Goal: Information Seeking & Learning: Learn about a topic

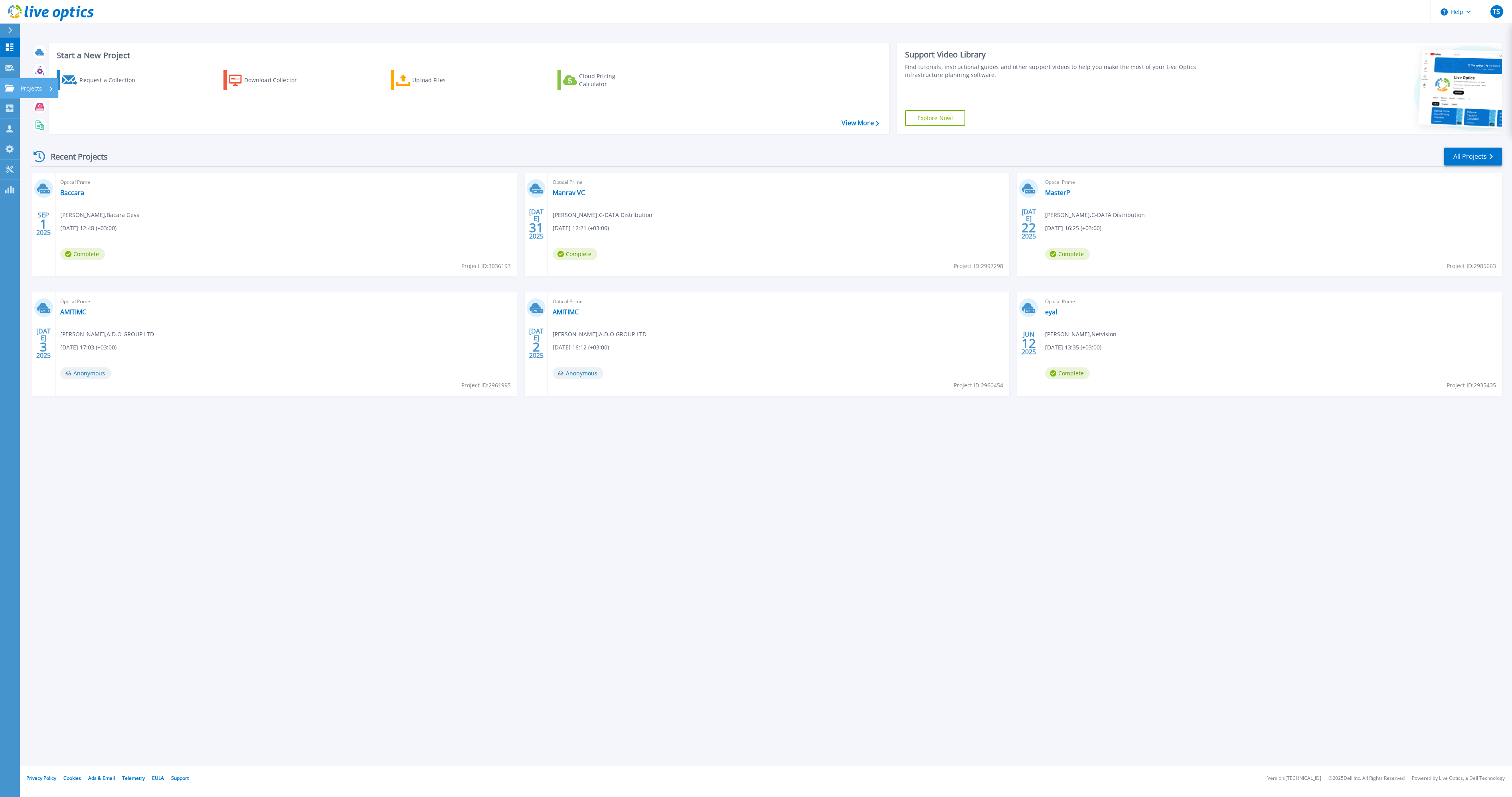
click at [4, 89] on link "Projects Projects" at bounding box center [10, 88] width 20 height 21
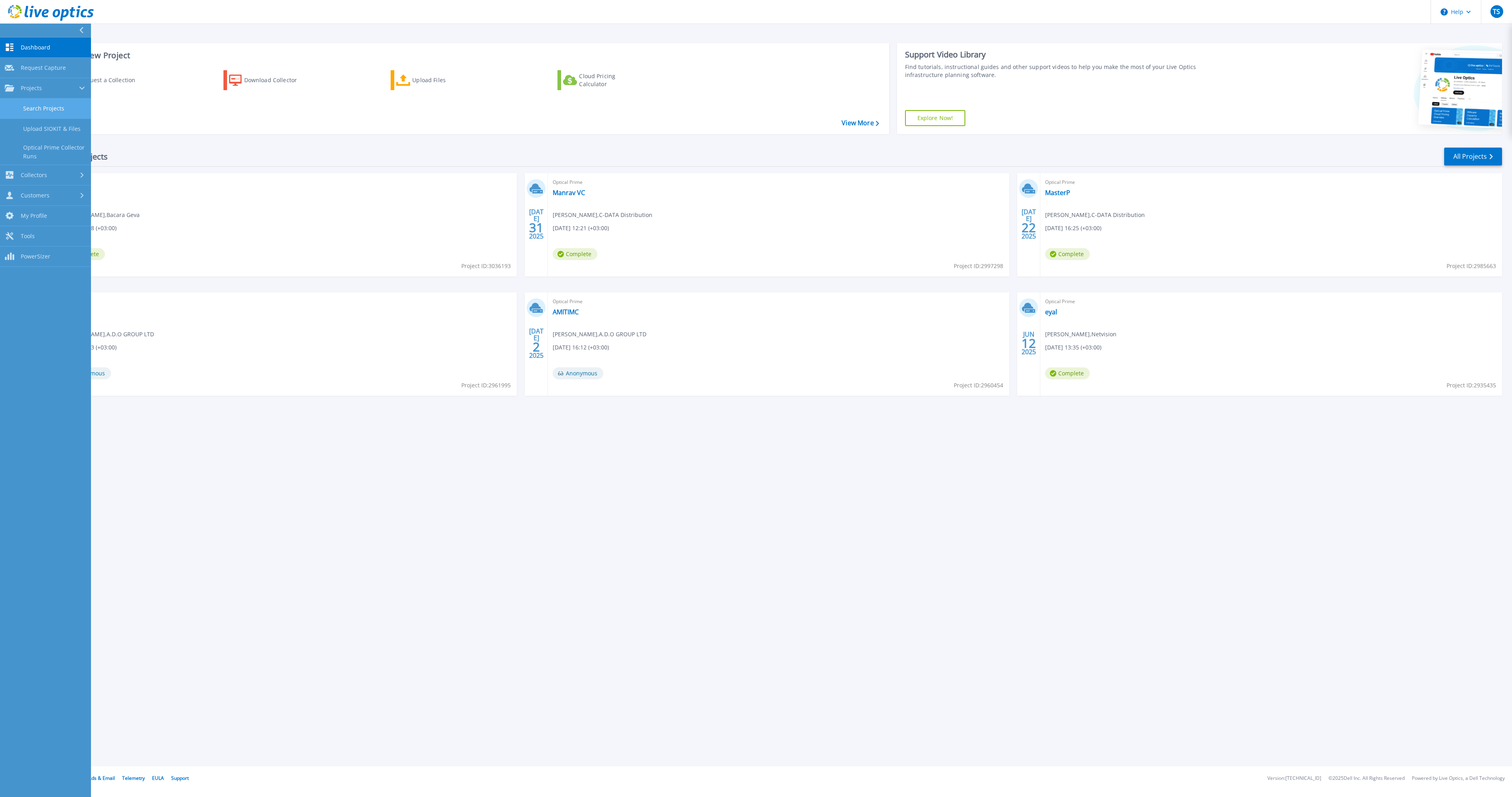
click at [46, 107] on link "Search Projects" at bounding box center [45, 109] width 91 height 21
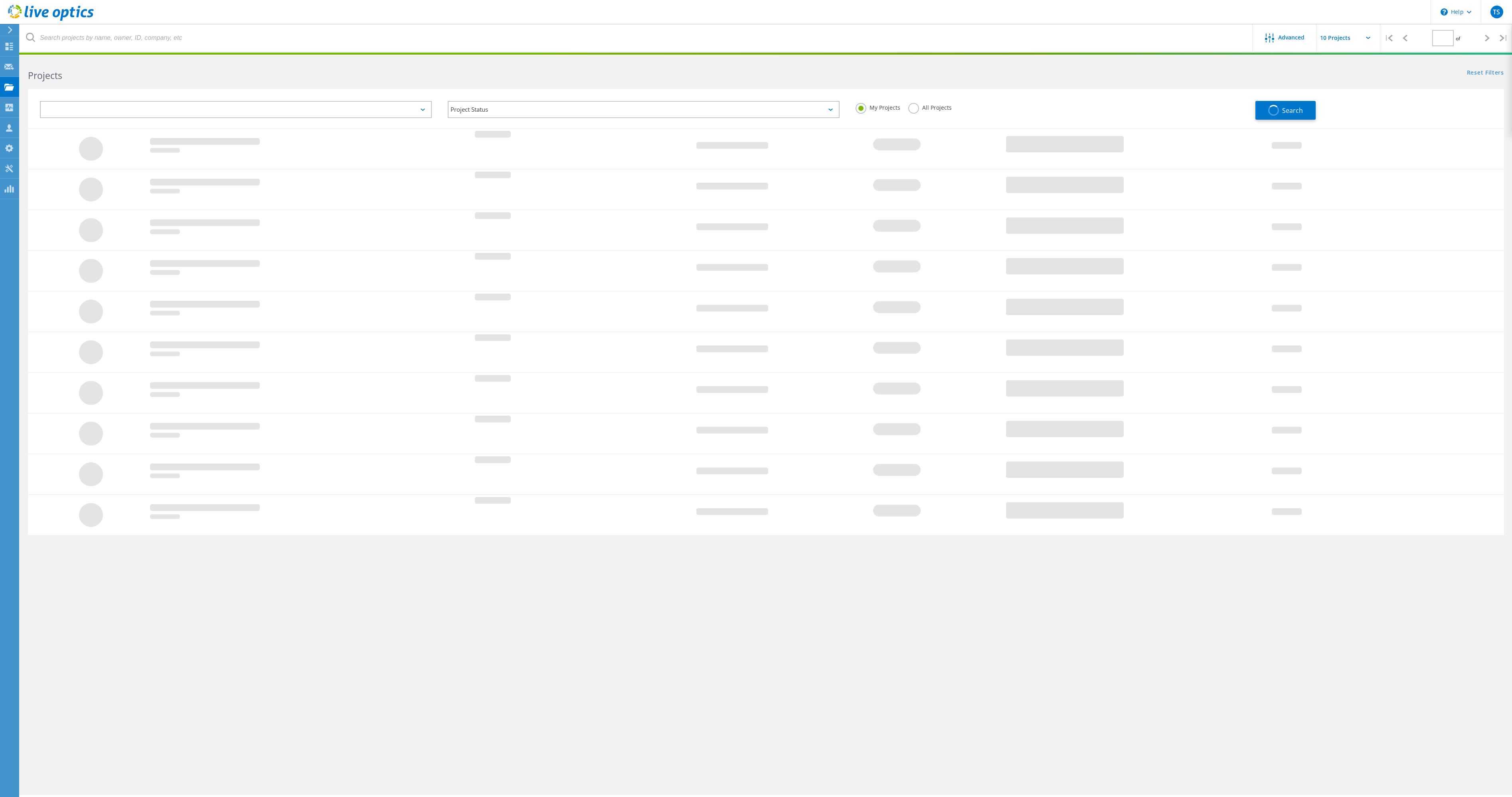
type input "1"
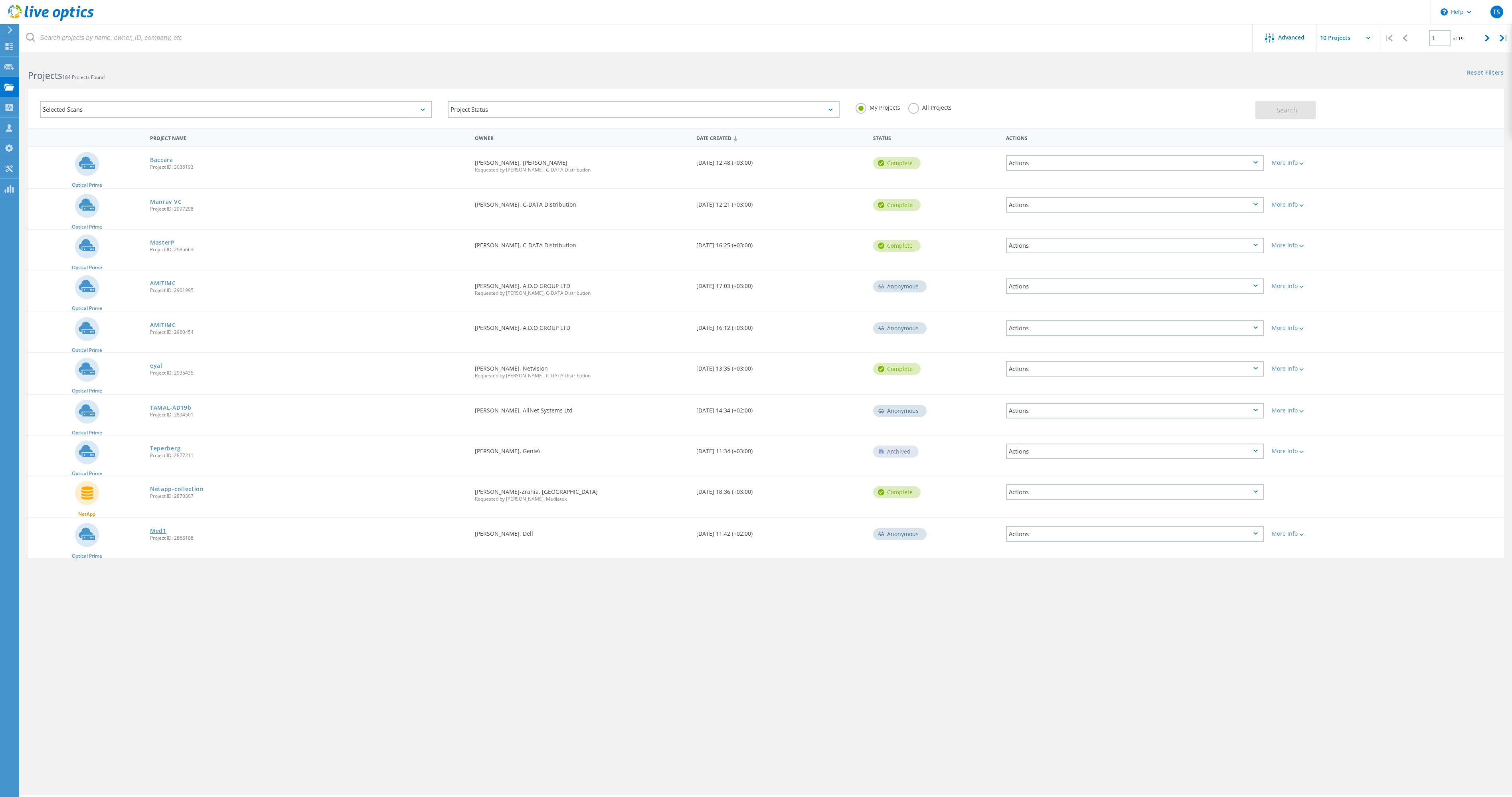
click at [160, 532] on link "Med1" at bounding box center [158, 531] width 16 height 6
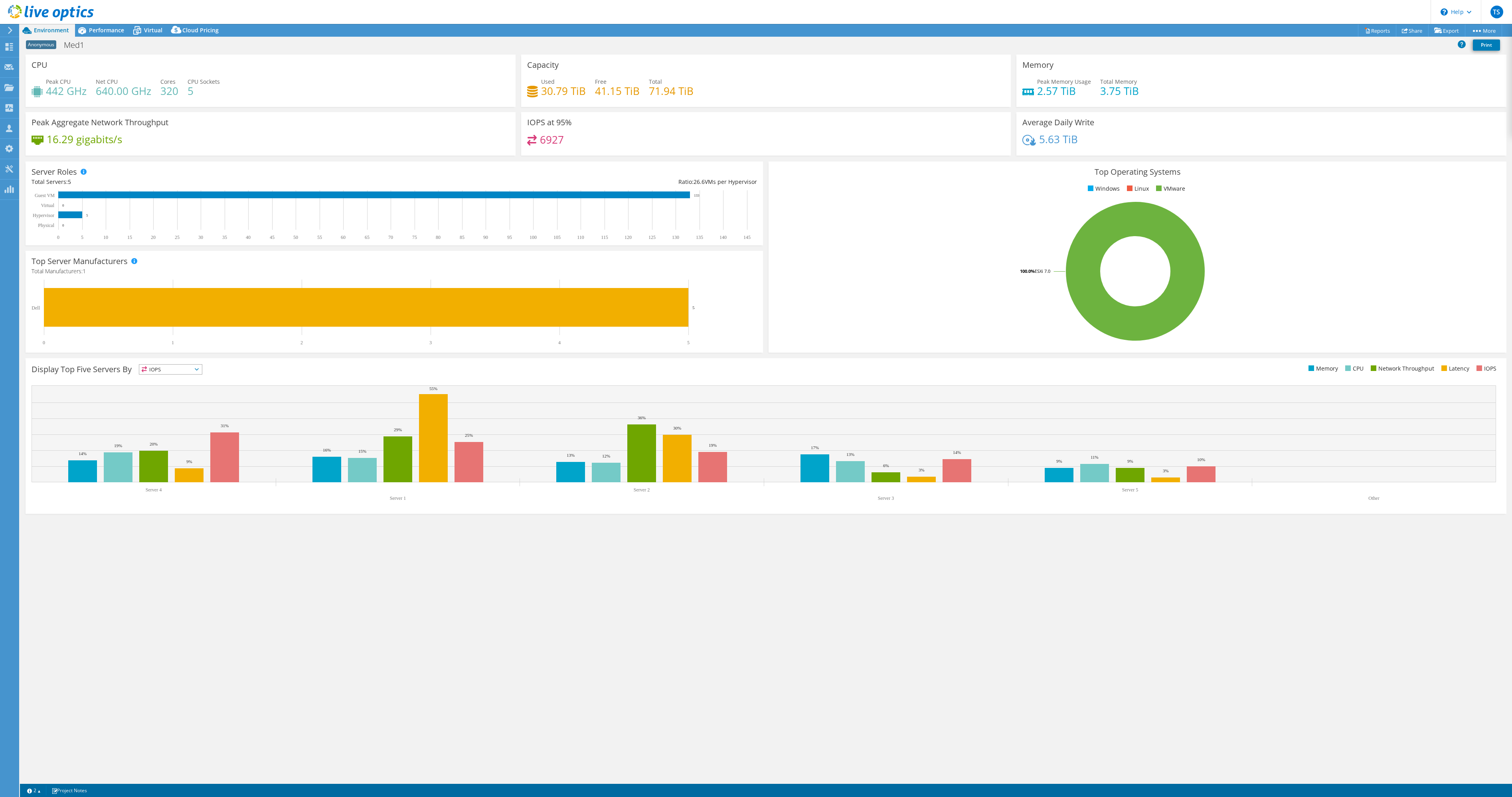
select select "USD"
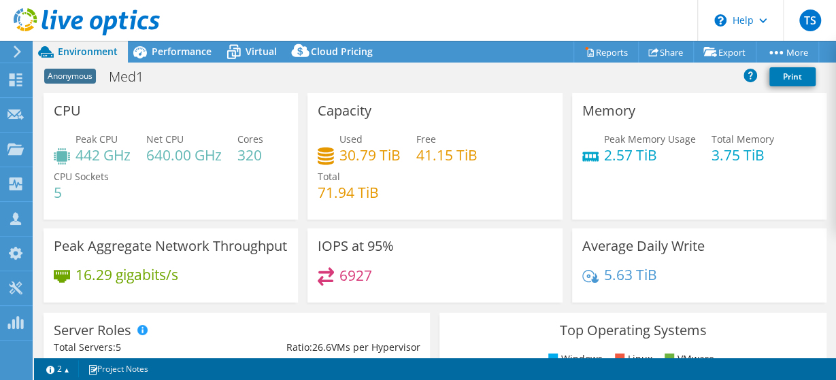
click at [550, 36] on header "TS Channel Partner tzahi shemesh tzahi@C-DATA.CO.IL C-DATA Distribution My Prof…" at bounding box center [418, 20] width 836 height 41
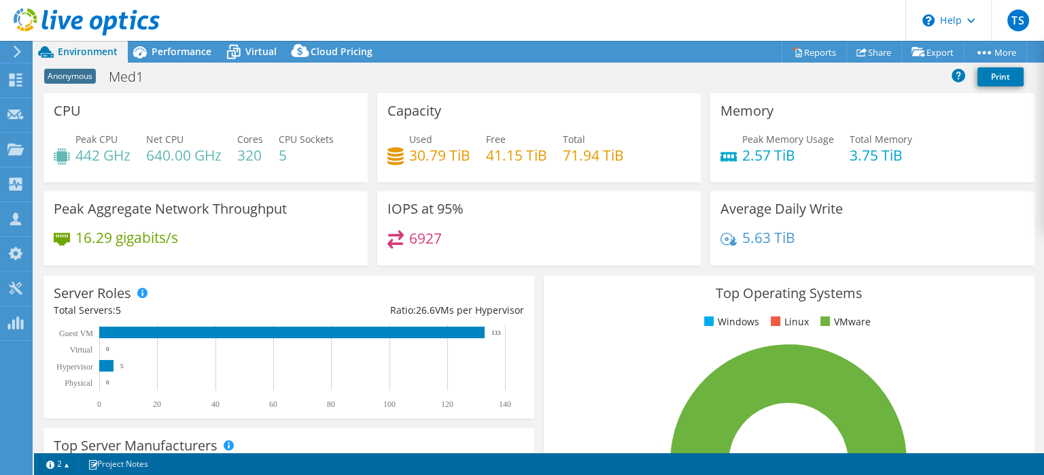
click at [470, 78] on div "Anonymous Med1 Print" at bounding box center [539, 76] width 1010 height 25
click at [267, 121] on div "CPU Peak CPU 442 GHz Net CPU 640.00 GHz Cores 320 CPU Sockets 5" at bounding box center [206, 137] width 324 height 89
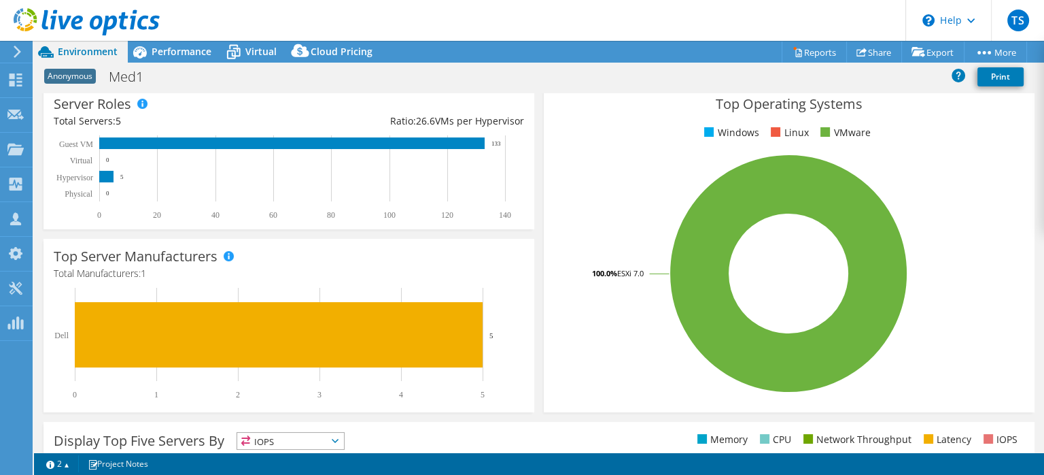
scroll to position [432, 0]
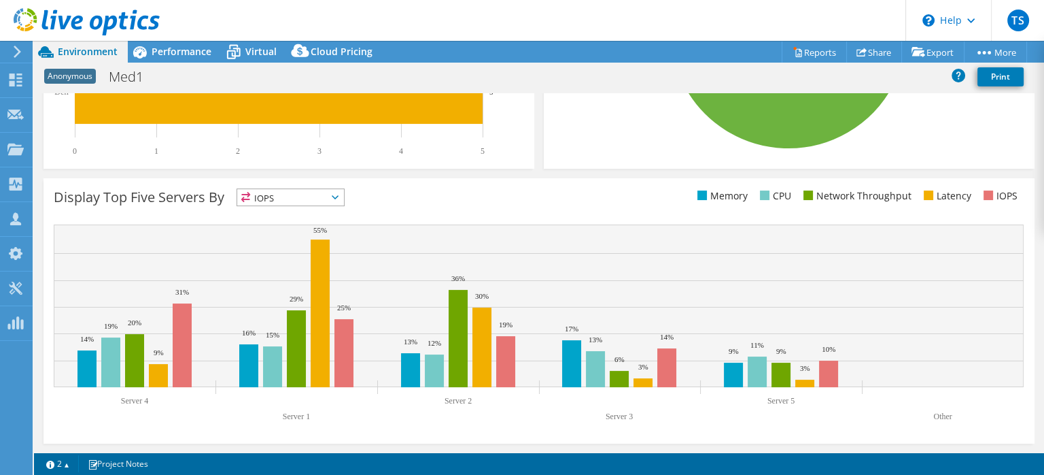
click at [327, 193] on span "IOPS" at bounding box center [290, 197] width 107 height 16
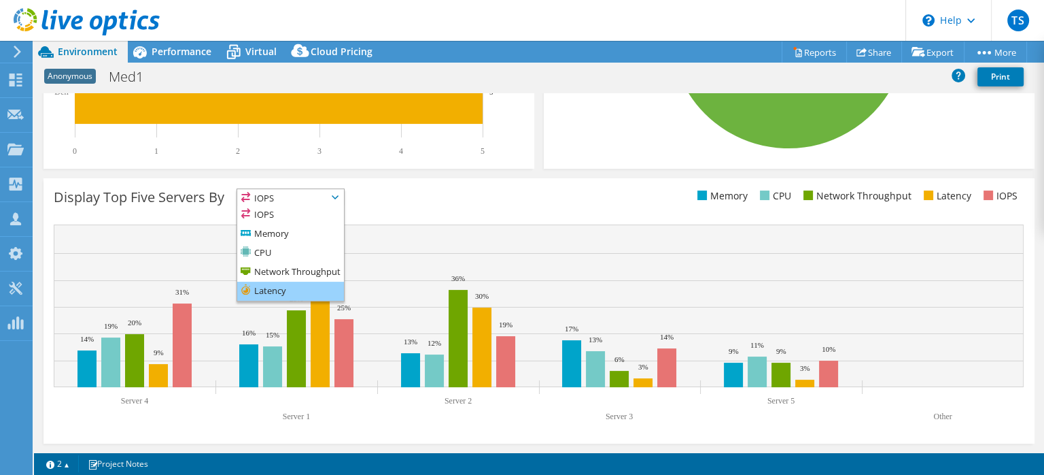
click at [262, 287] on li "Latency" at bounding box center [290, 290] width 107 height 19
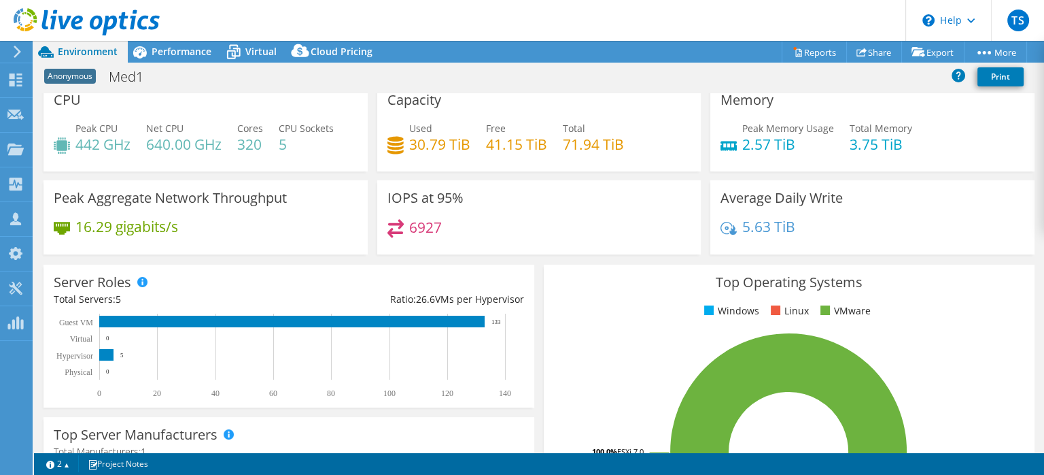
scroll to position [0, 0]
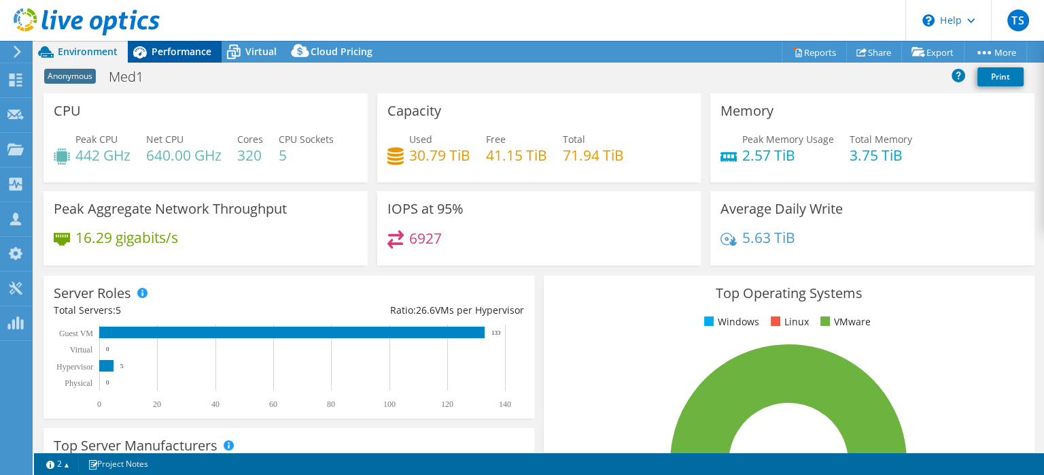
click at [167, 50] on span "Performance" at bounding box center [182, 51] width 60 height 13
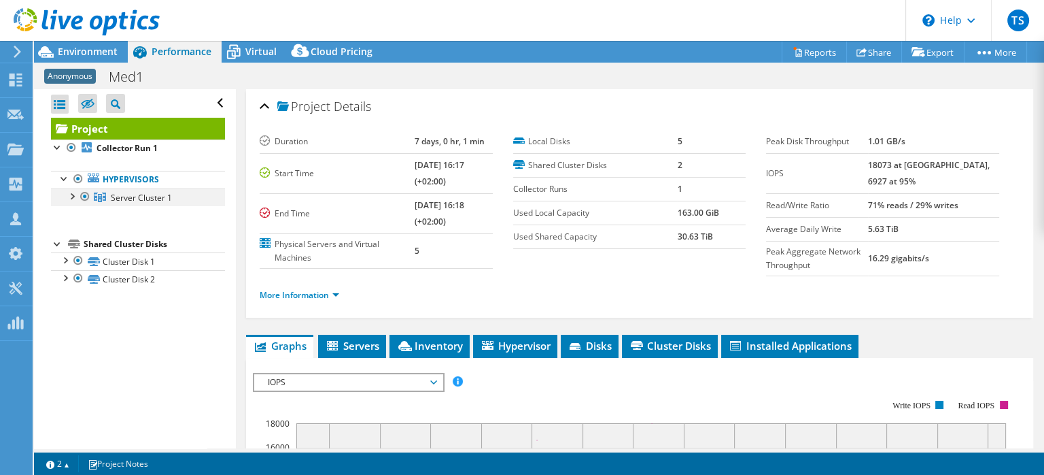
click at [75, 200] on div at bounding box center [72, 195] width 14 height 14
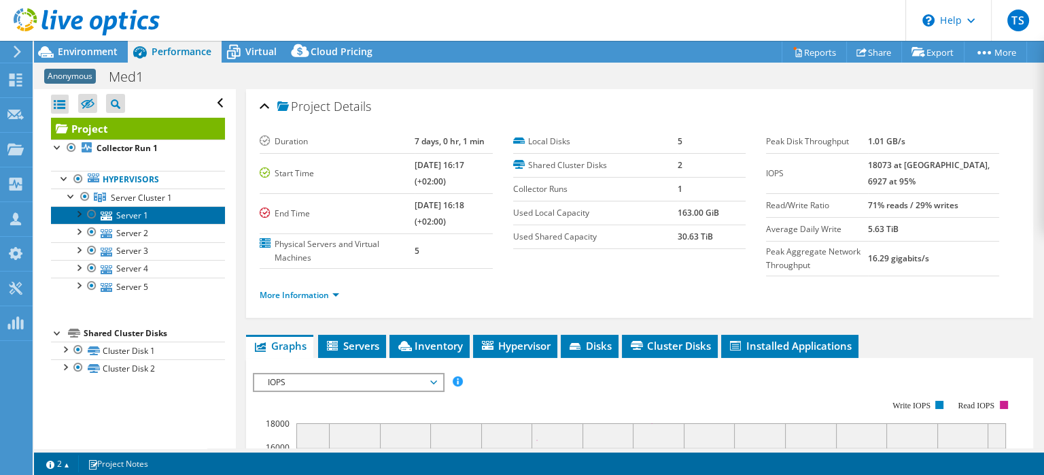
click at [134, 212] on link "Server 1" at bounding box center [138, 215] width 174 height 18
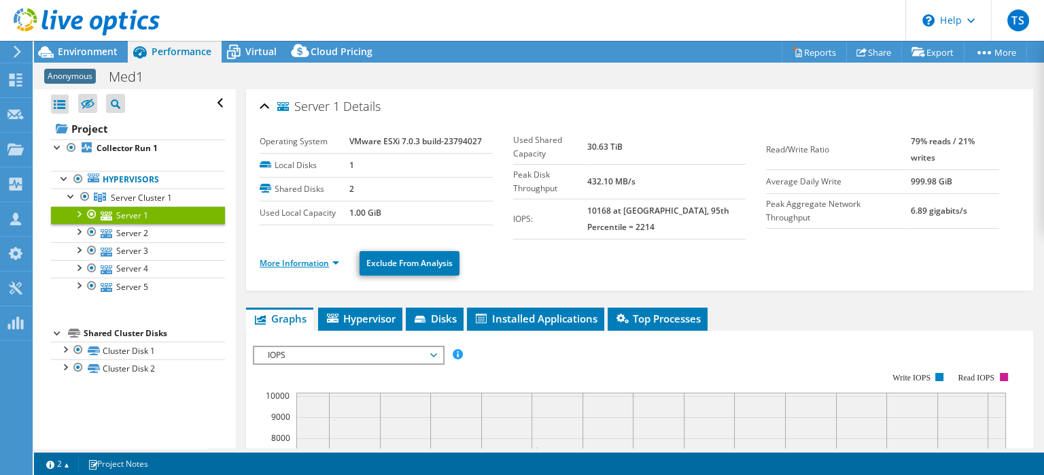
click at [328, 257] on link "More Information" at bounding box center [300, 263] width 80 height 12
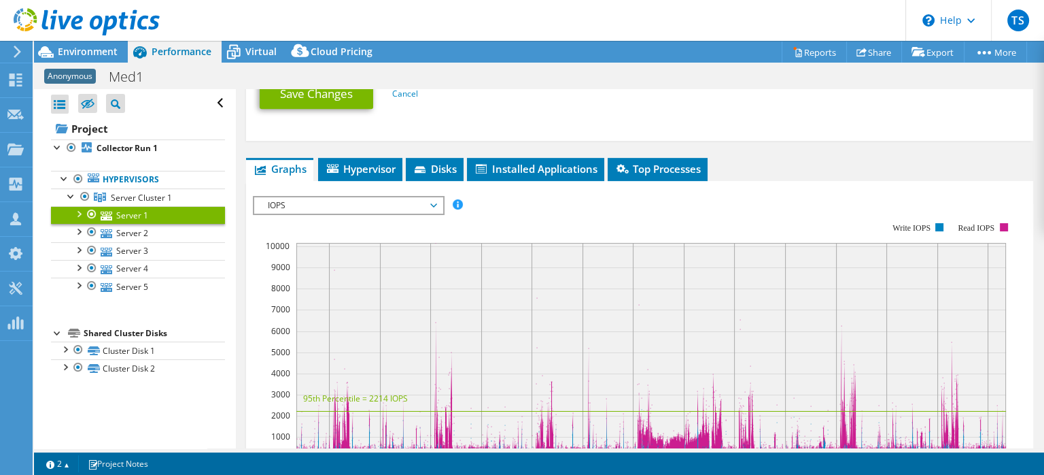
scroll to position [779, 0]
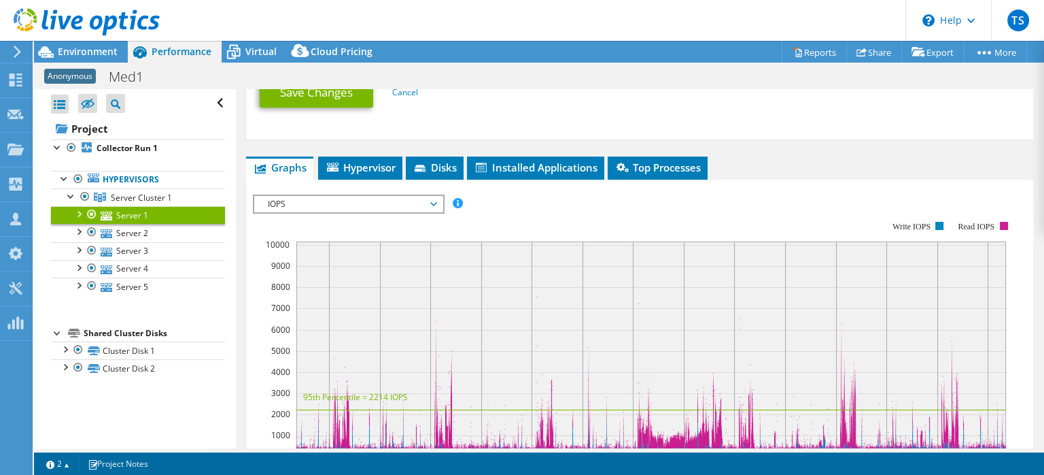
click at [78, 215] on div at bounding box center [78, 213] width 14 height 14
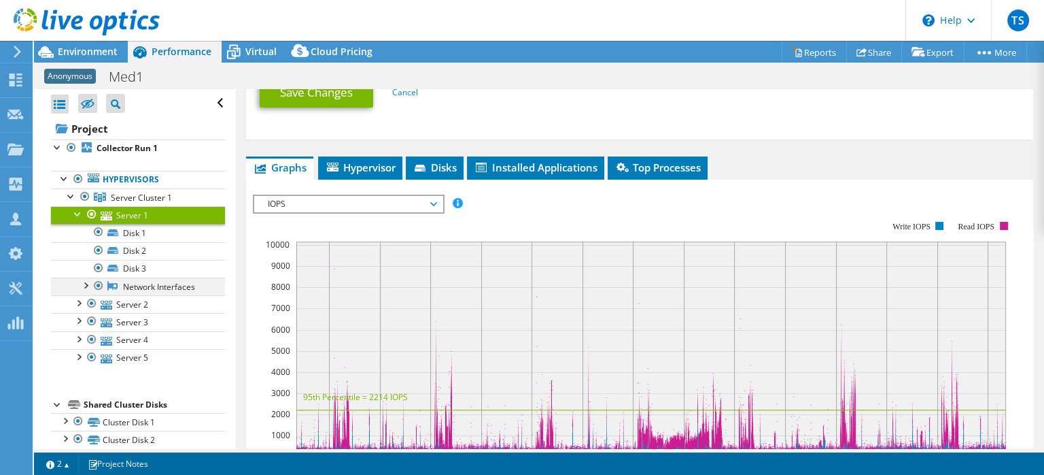
click at [87, 283] on div at bounding box center [85, 284] width 14 height 14
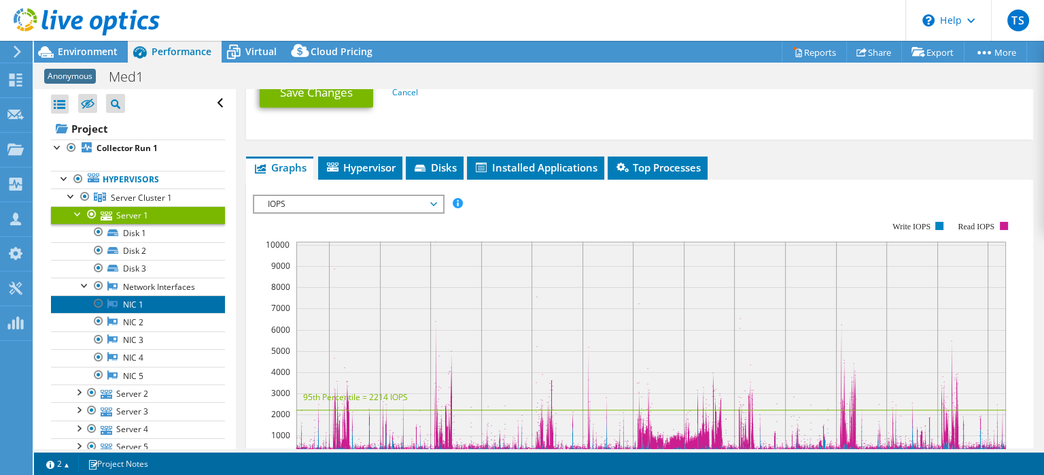
click at [137, 304] on link "NIC 1" at bounding box center [138, 304] width 174 height 18
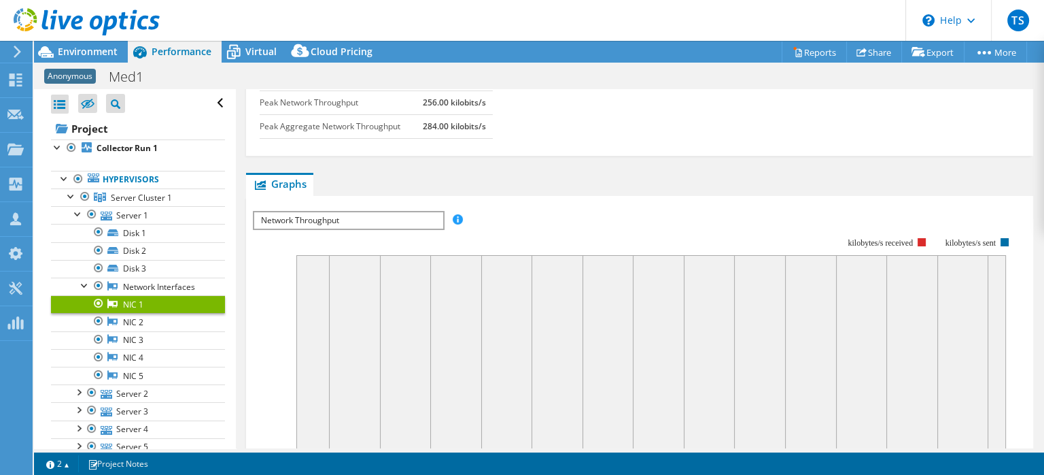
scroll to position [0, 0]
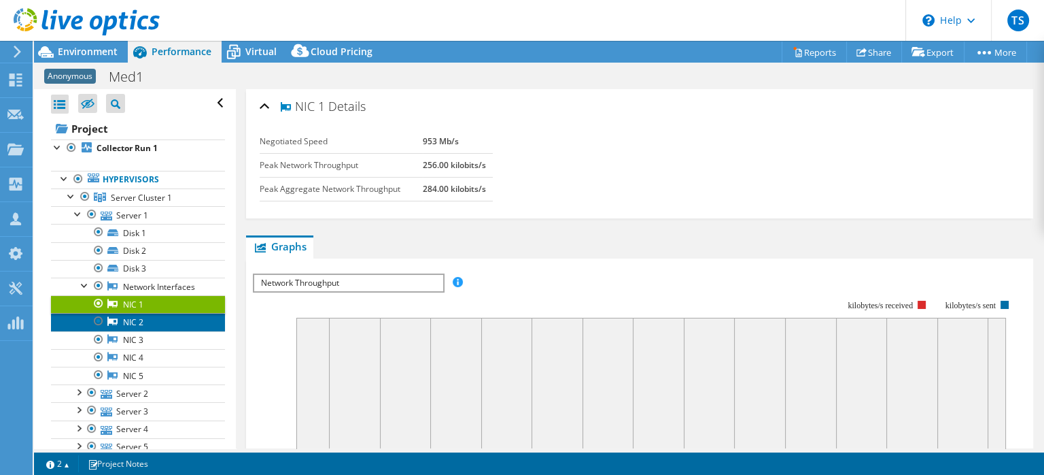
click at [121, 315] on link "NIC 2" at bounding box center [138, 322] width 174 height 18
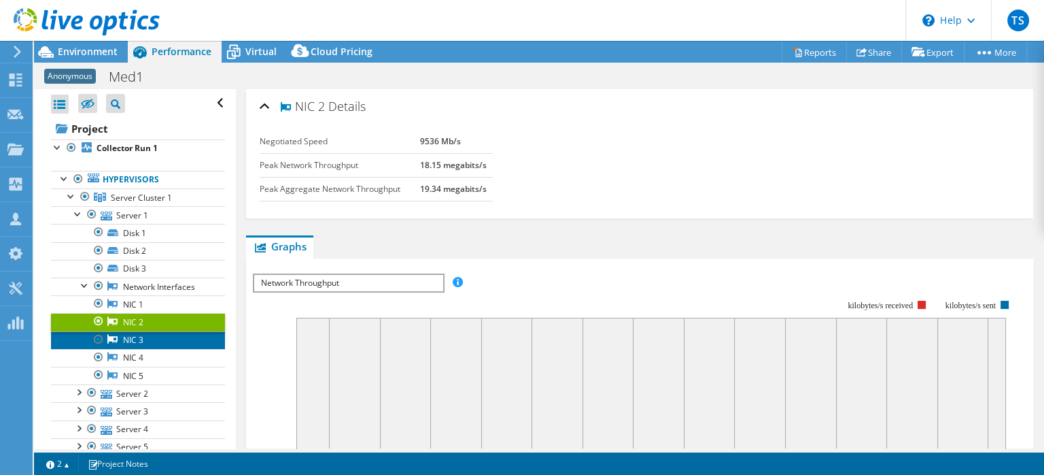
click at [127, 333] on link "NIC 3" at bounding box center [138, 340] width 174 height 18
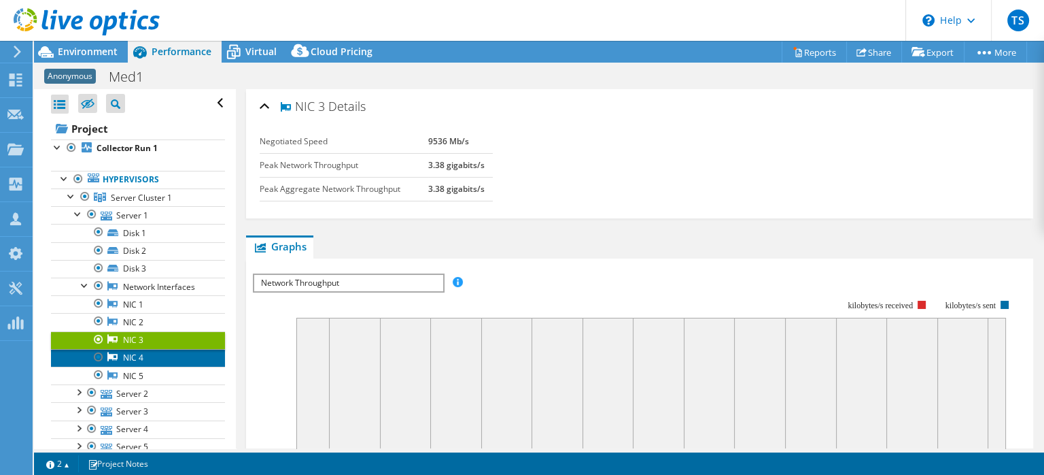
click at [133, 356] on link "NIC 4" at bounding box center [138, 358] width 174 height 18
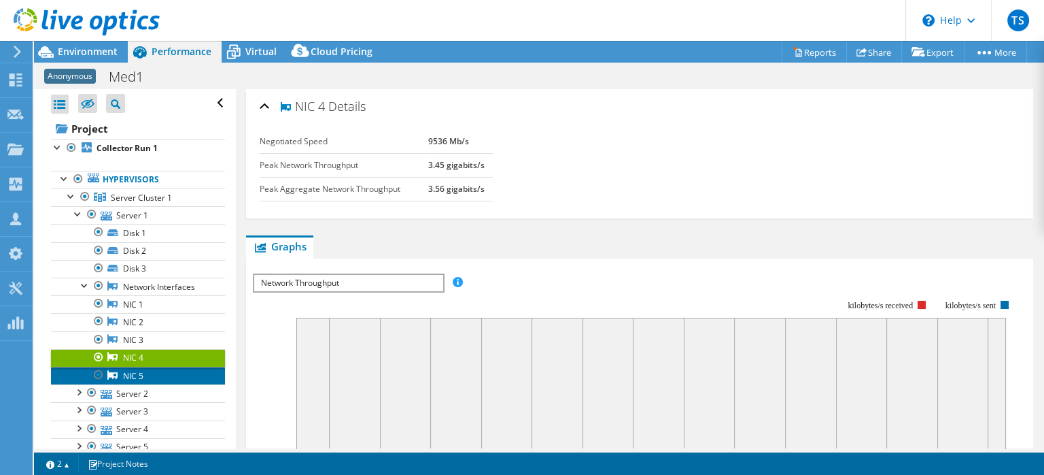
click at [141, 372] on link "NIC 5" at bounding box center [138, 375] width 174 height 18
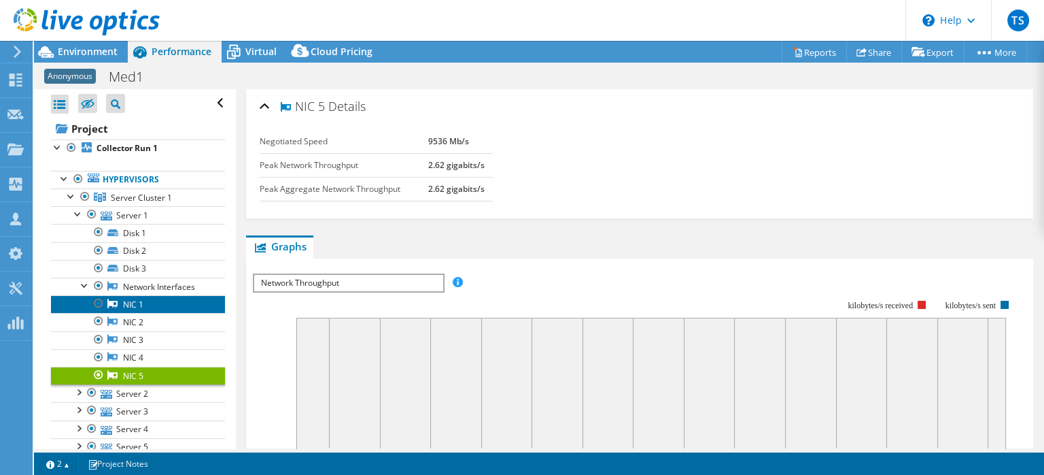
click at [126, 307] on link "NIC 1" at bounding box center [138, 304] width 174 height 18
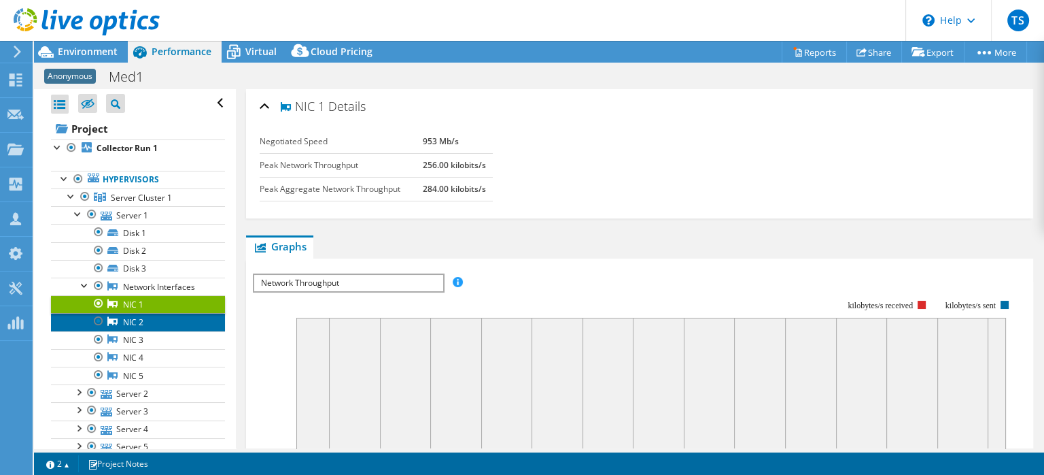
click at [130, 324] on link "NIC 2" at bounding box center [138, 322] width 174 height 18
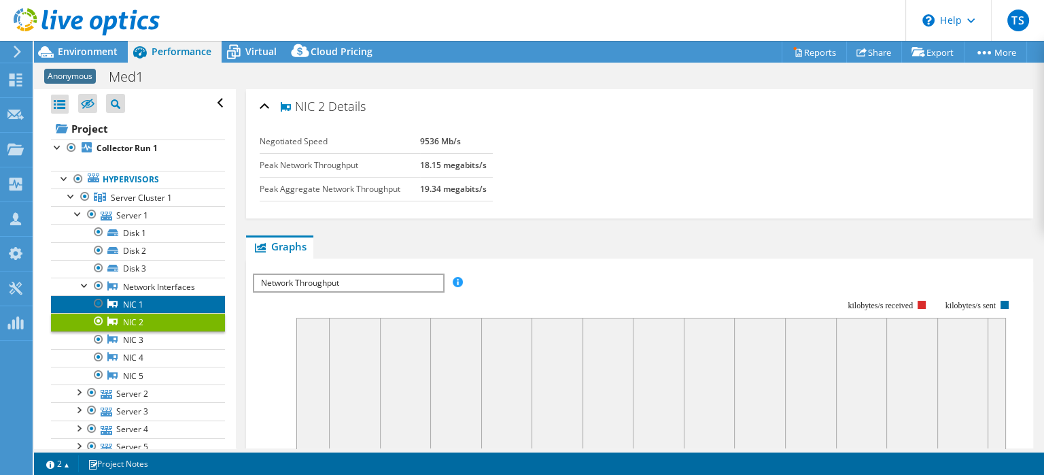
click at [127, 303] on link "NIC 1" at bounding box center [138, 304] width 174 height 18
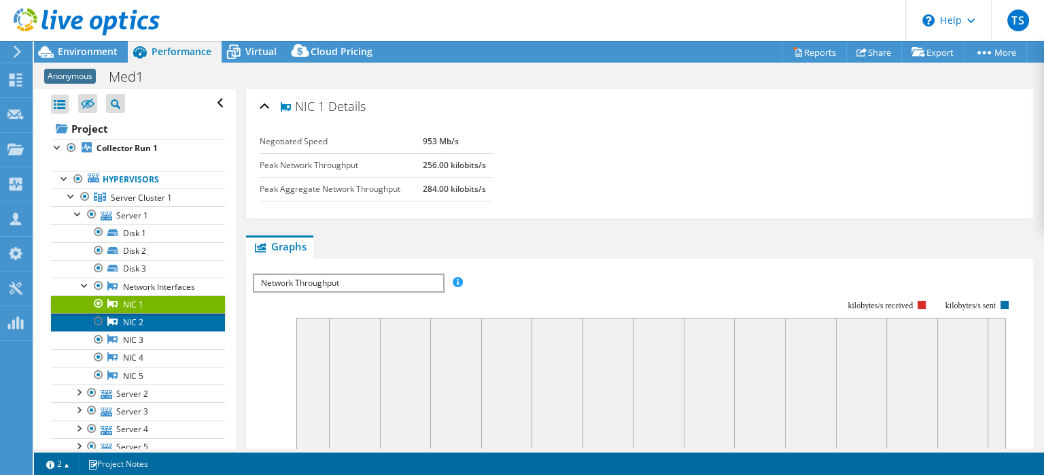
click at [126, 318] on link "NIC 2" at bounding box center [138, 322] width 174 height 18
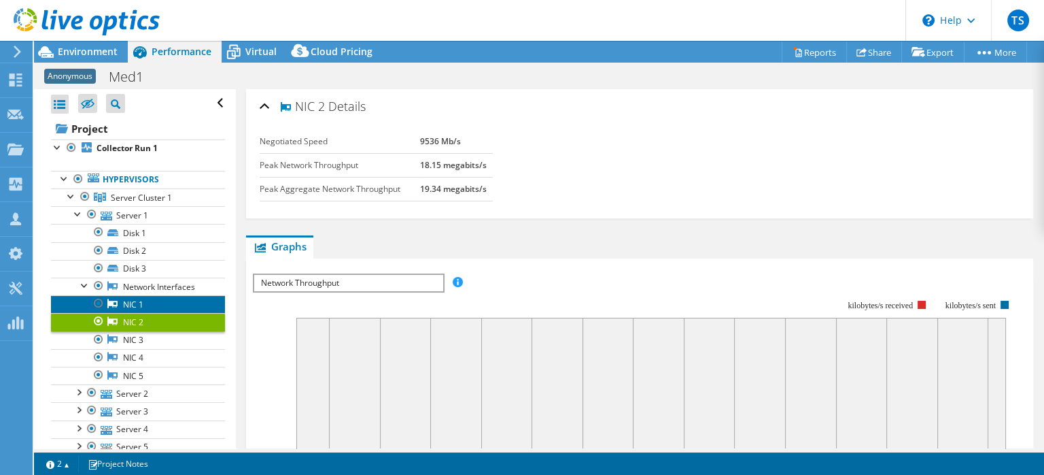
click at [154, 300] on link "NIC 1" at bounding box center [138, 304] width 174 height 18
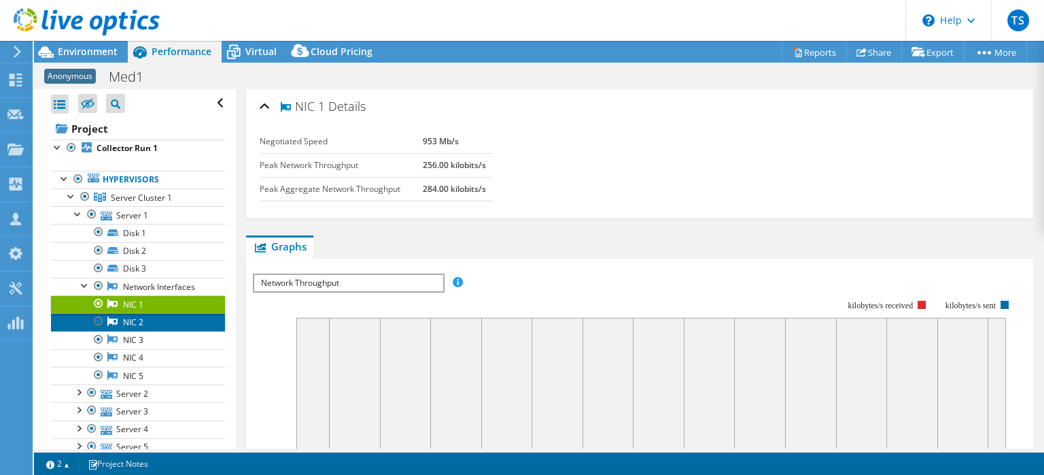
click at [150, 322] on link "NIC 2" at bounding box center [138, 322] width 174 height 18
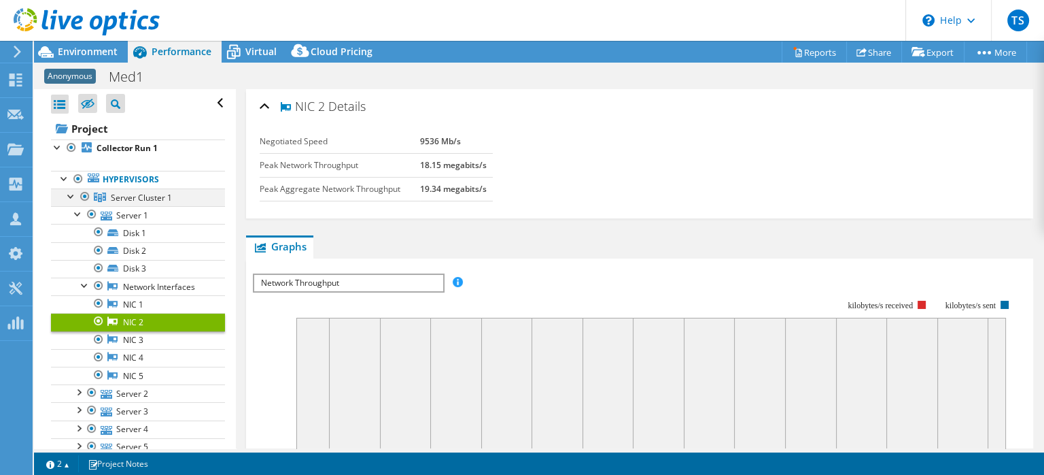
click at [67, 191] on div at bounding box center [72, 195] width 14 height 14
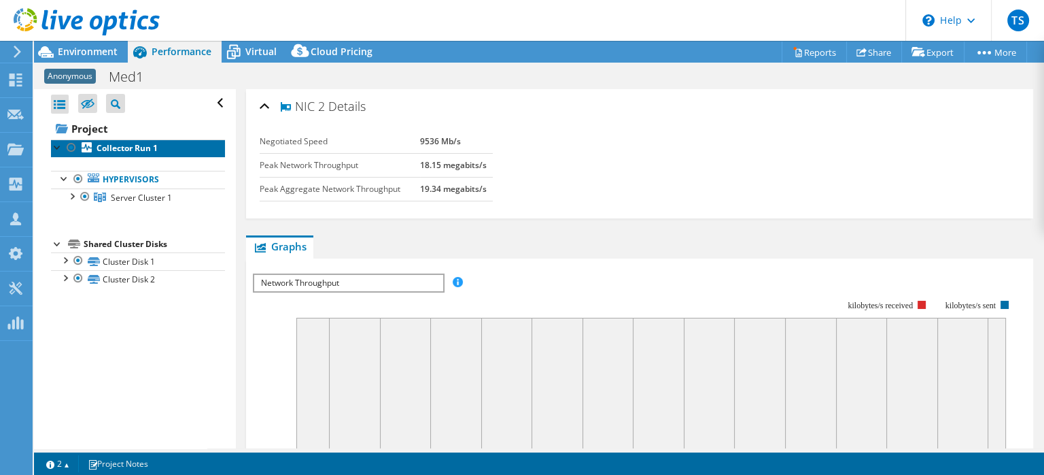
click at [116, 148] on b "Collector Run 1" at bounding box center [127, 148] width 61 height 12
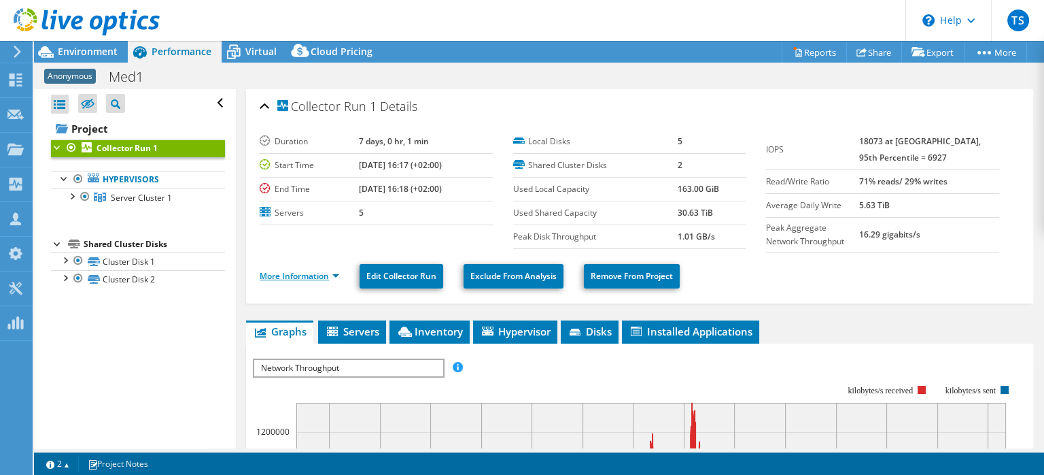
click at [328, 274] on link "More Information" at bounding box center [300, 276] width 80 height 12
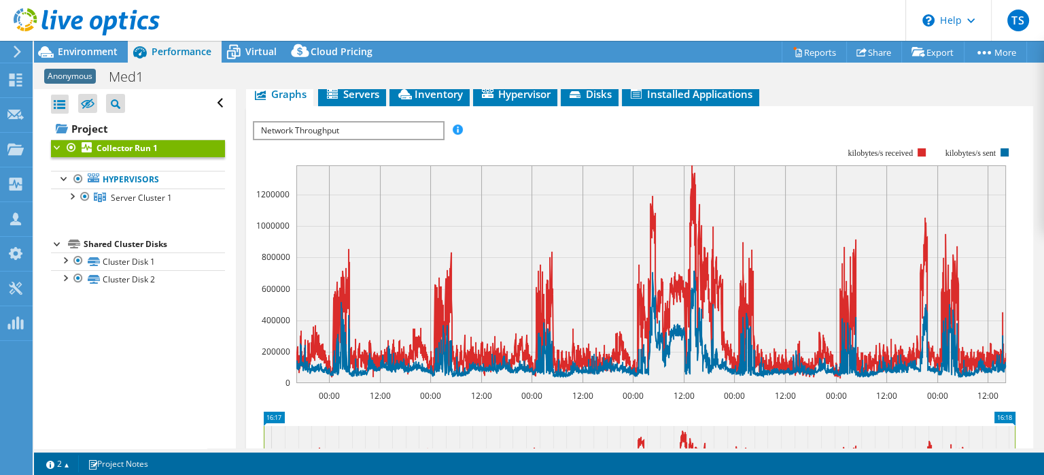
scroll to position [548, 0]
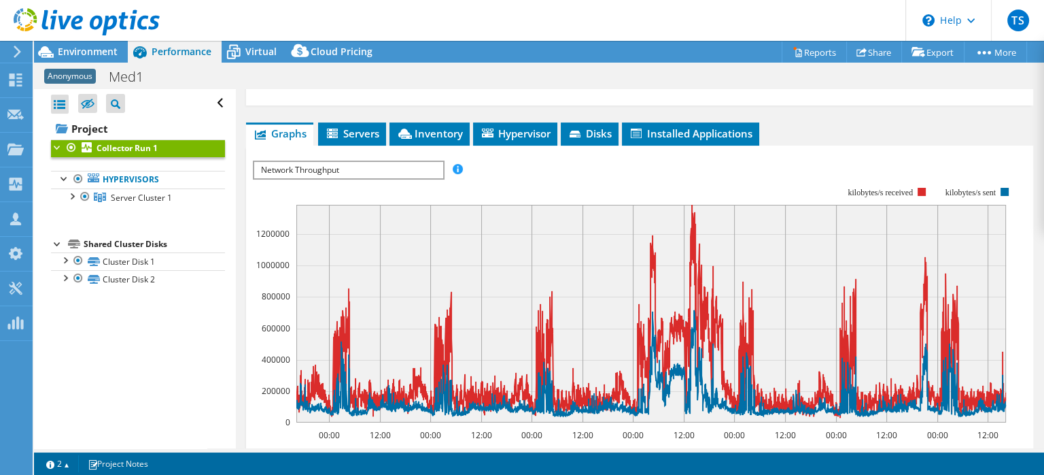
drag, startPoint x: 338, startPoint y: 167, endPoint x: 358, endPoint y: 195, distance: 34.1
click at [358, 178] on span "Network Throughput" at bounding box center [348, 170] width 188 height 16
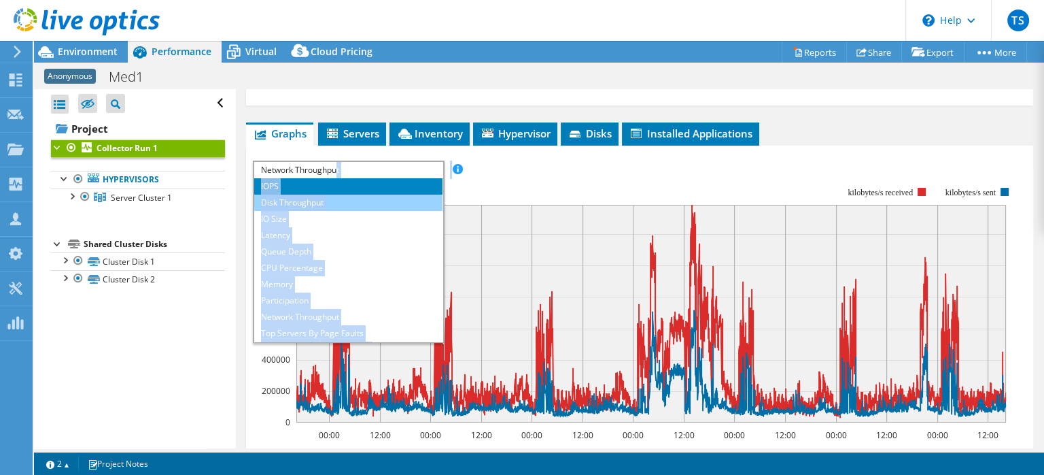
click at [273, 201] on li "Disk Throughput" at bounding box center [348, 202] width 188 height 16
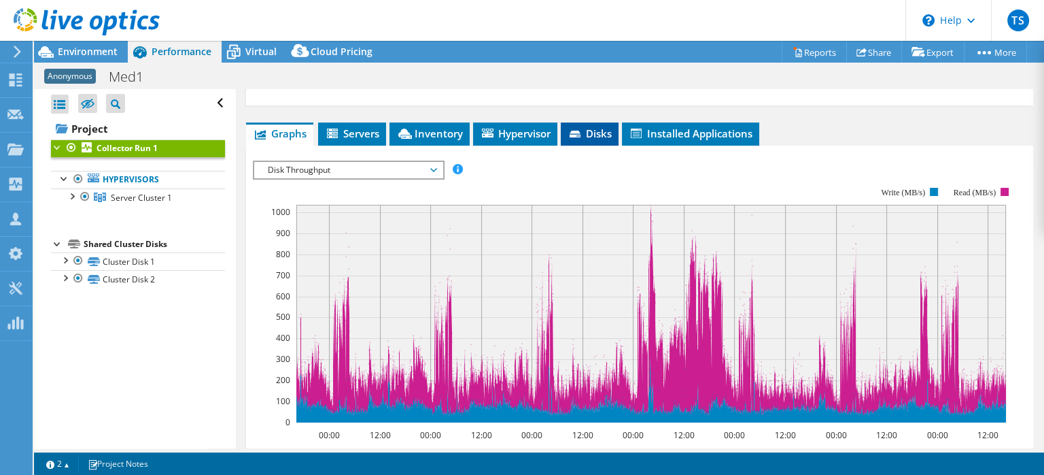
click at [587, 128] on span "Disks" at bounding box center [590, 133] width 44 height 14
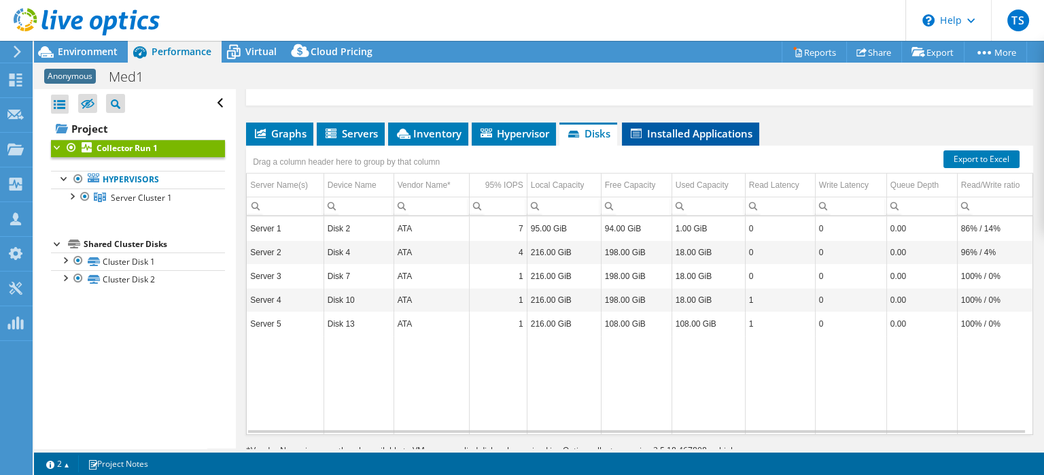
click at [675, 123] on li "Installed Applications" at bounding box center [690, 133] width 137 height 23
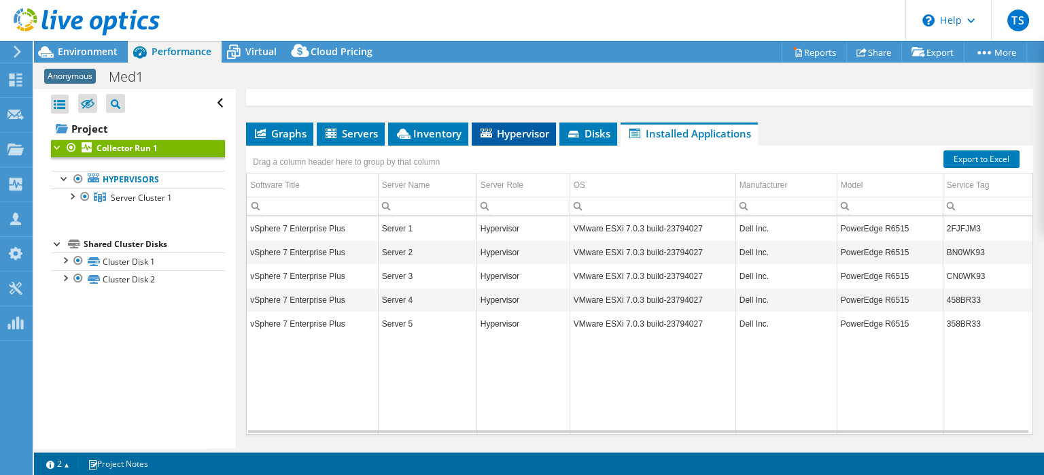
click at [513, 133] on span "Hypervisor" at bounding box center [514, 133] width 71 height 14
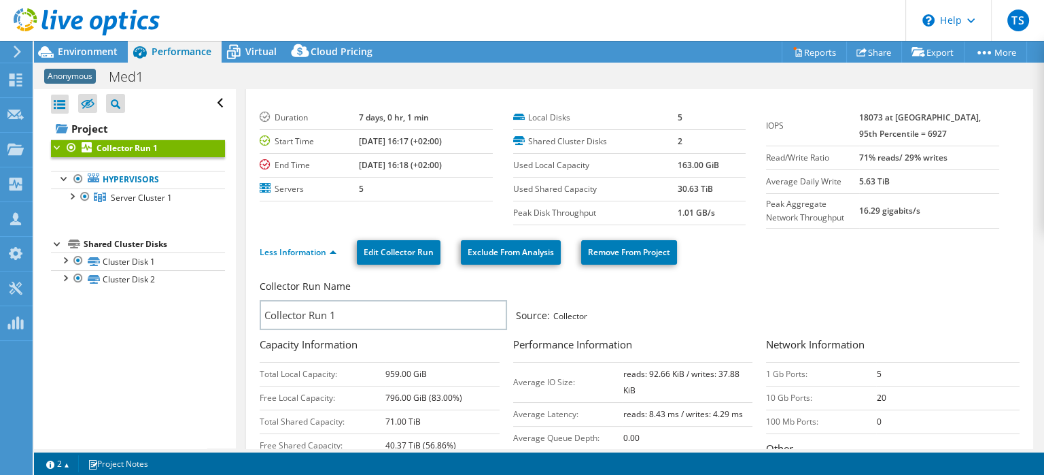
scroll to position [0, 0]
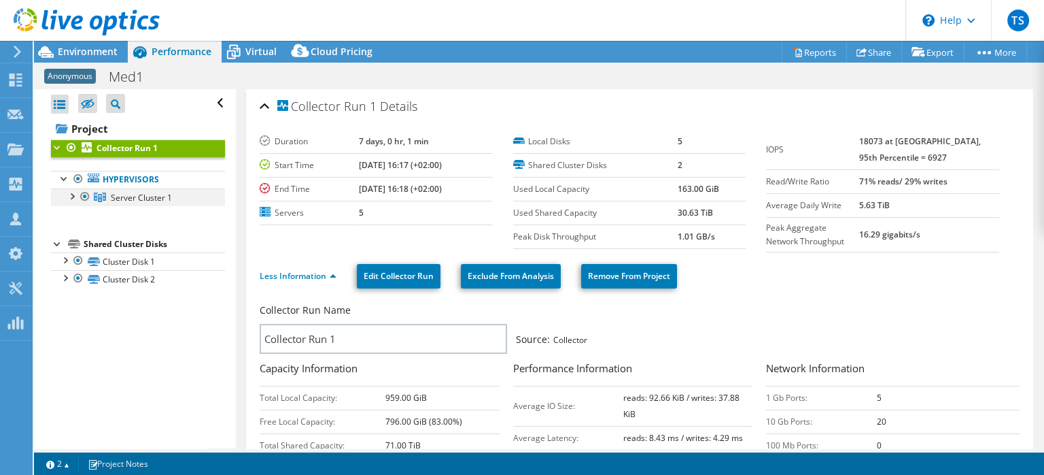
click at [73, 193] on div at bounding box center [72, 195] width 14 height 14
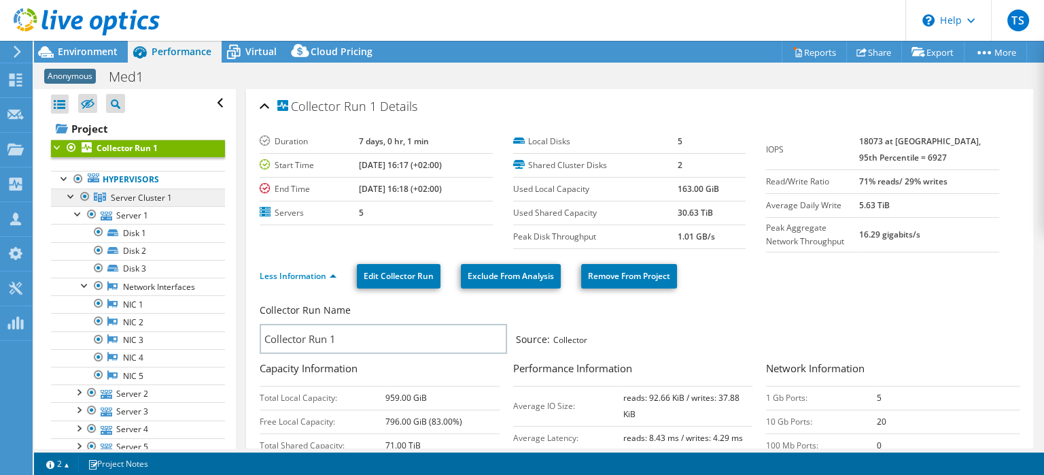
click at [73, 203] on li "Server Cluster 1 Server 1 Disk 1 Disk 2" at bounding box center [138, 321] width 174 height 267
click at [80, 212] on div at bounding box center [78, 213] width 14 height 14
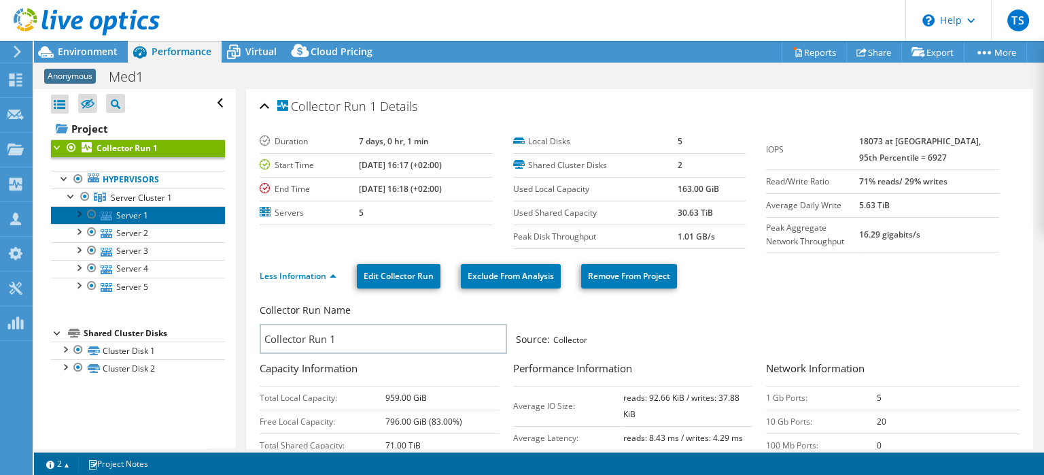
click at [130, 209] on link "Server 1" at bounding box center [138, 215] width 174 height 18
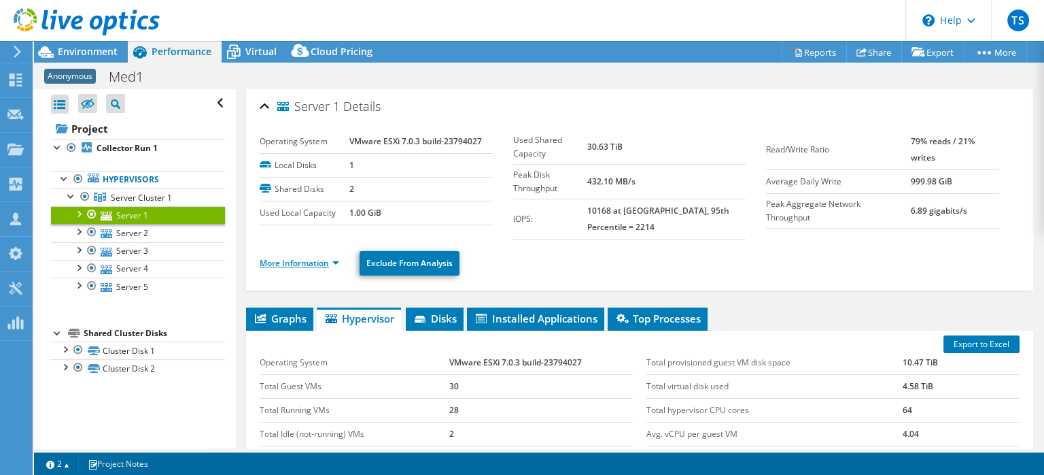
click at [334, 257] on link "More Information" at bounding box center [300, 263] width 80 height 12
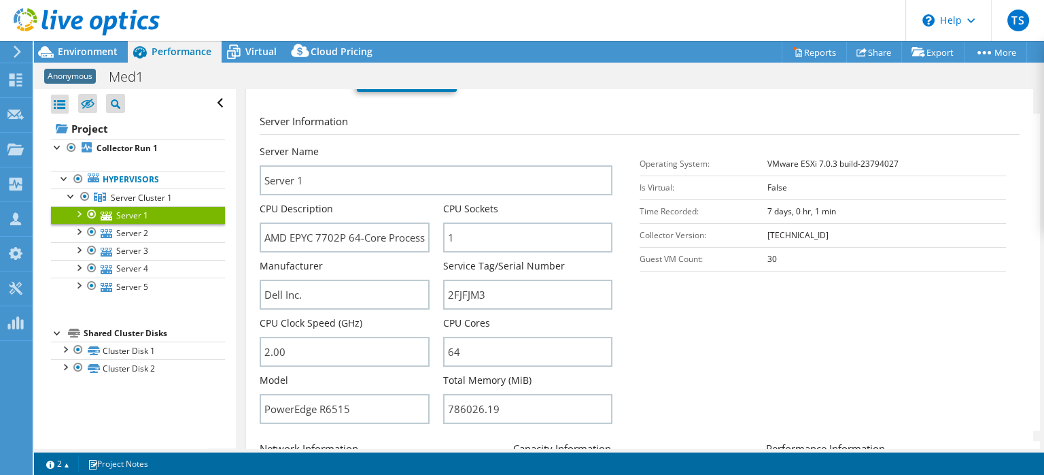
scroll to position [184, 0]
click at [498, 279] on input "2FJFJM3" at bounding box center [527, 294] width 169 height 30
click at [581, 279] on input "2FJFJM3" at bounding box center [527, 294] width 169 height 30
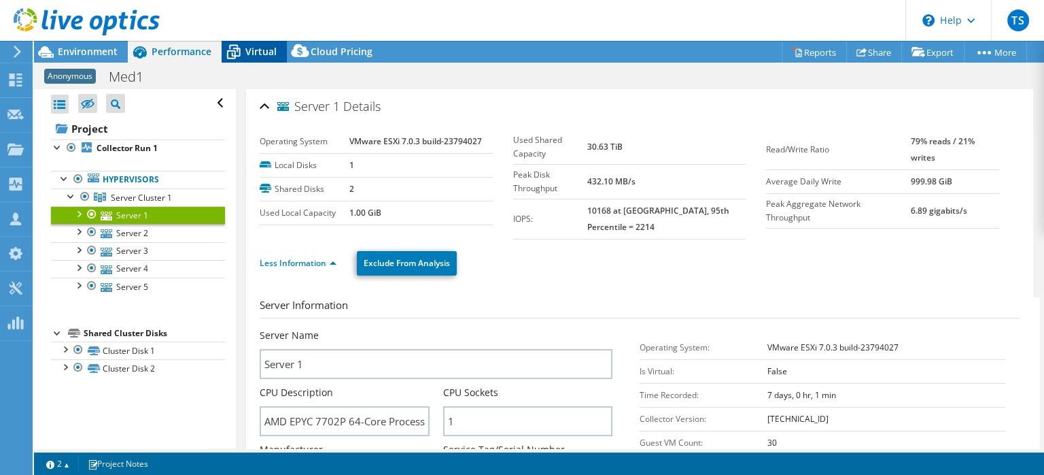
click at [262, 56] on span "Virtual" at bounding box center [260, 51] width 31 height 13
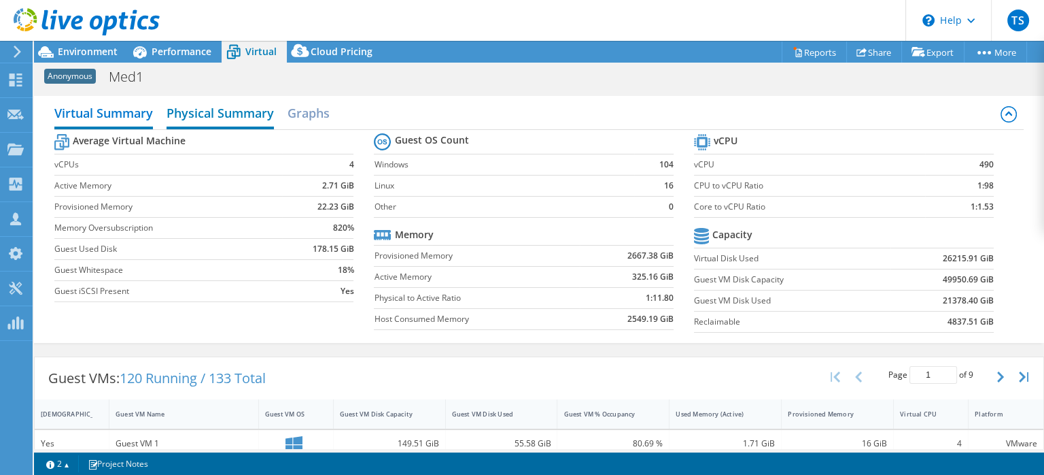
click at [226, 111] on h2 "Physical Summary" at bounding box center [220, 114] width 107 height 30
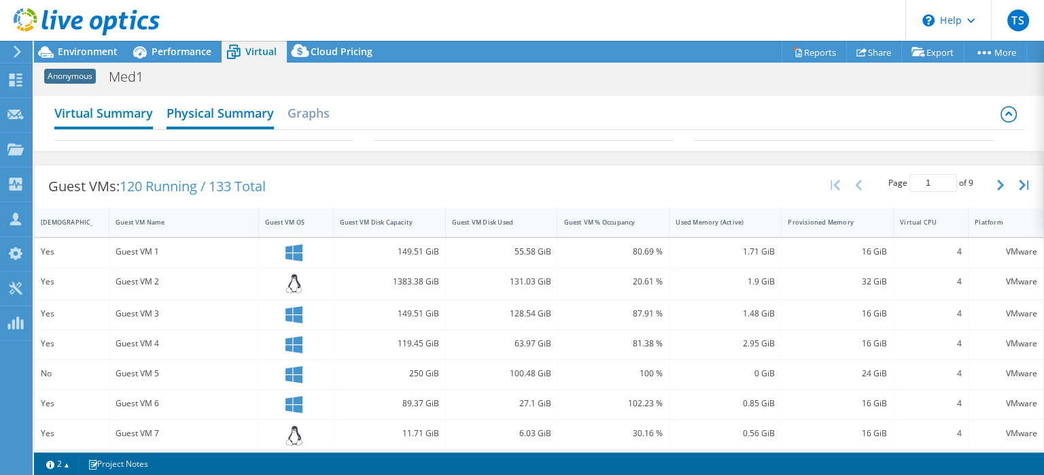
click at [137, 122] on h2 "Virtual Summary" at bounding box center [103, 114] width 99 height 30
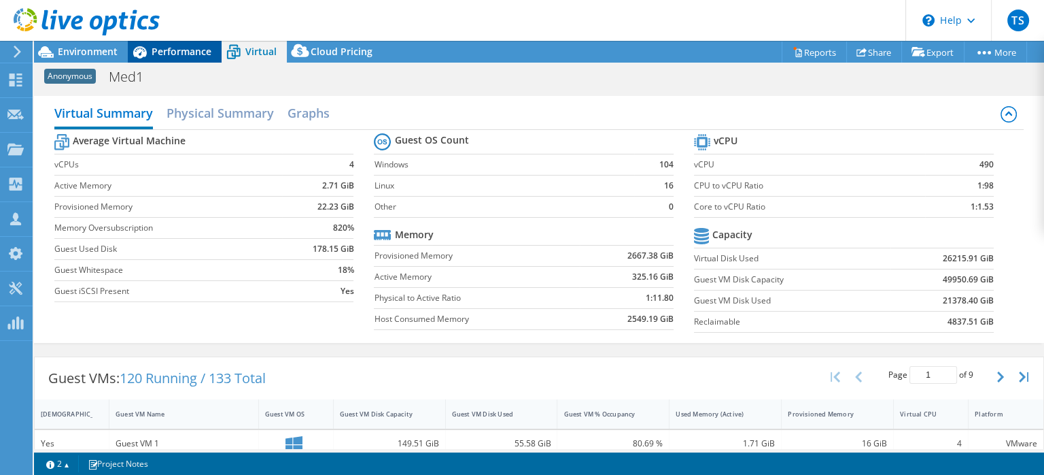
click at [181, 43] on div "Performance" at bounding box center [175, 52] width 94 height 22
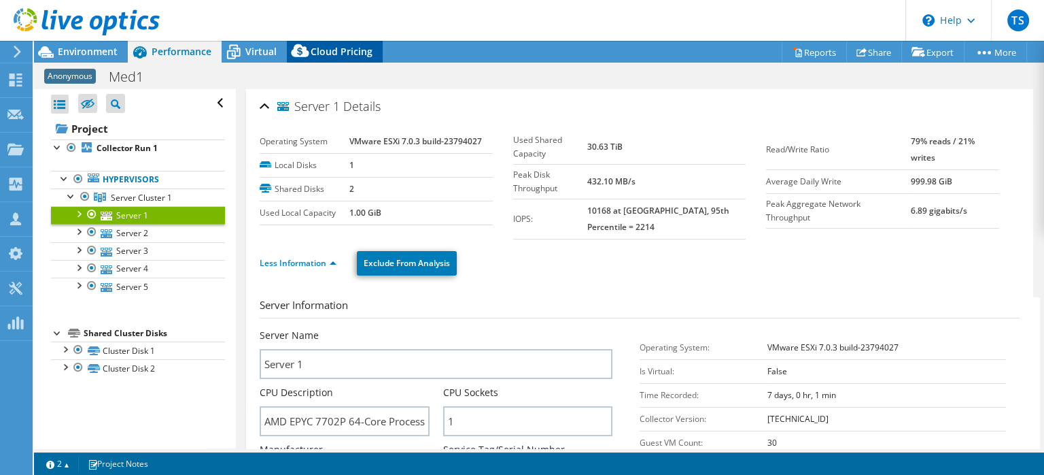
click at [352, 56] on span "Cloud Pricing" at bounding box center [342, 51] width 62 height 13
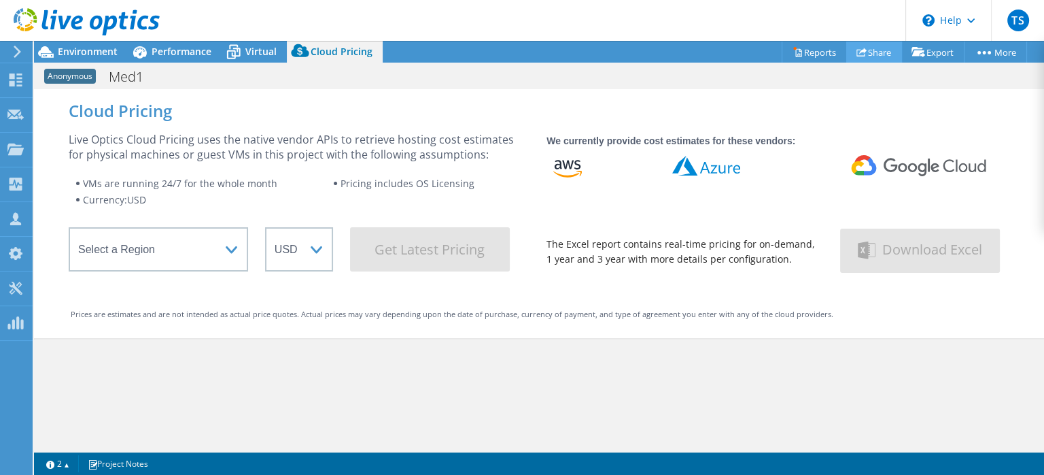
click at [875, 55] on link "Share" at bounding box center [874, 51] width 56 height 21
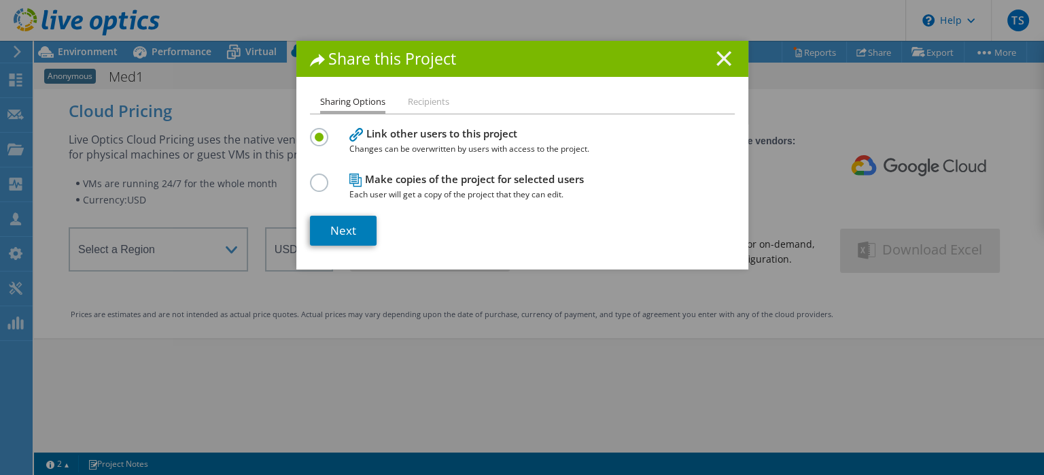
click at [725, 65] on icon at bounding box center [724, 58] width 15 height 15
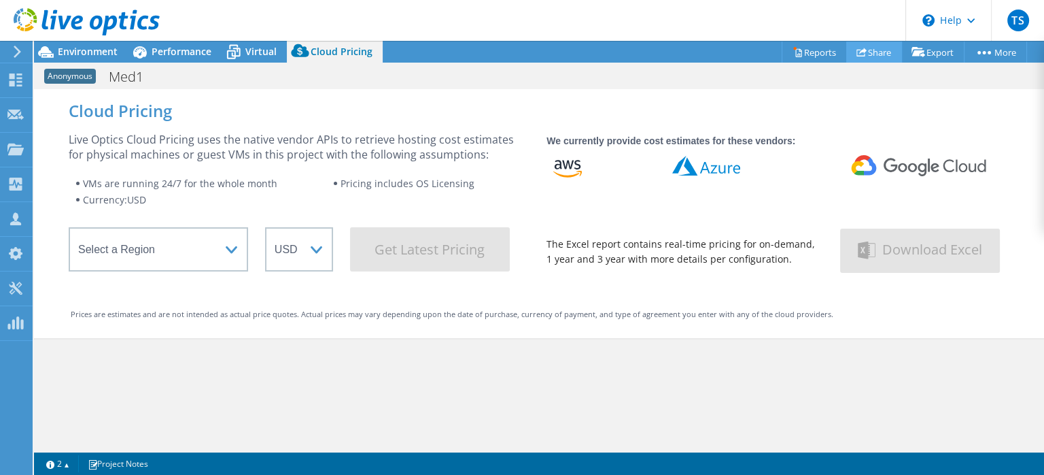
click at [864, 56] on link "Share" at bounding box center [874, 51] width 56 height 21
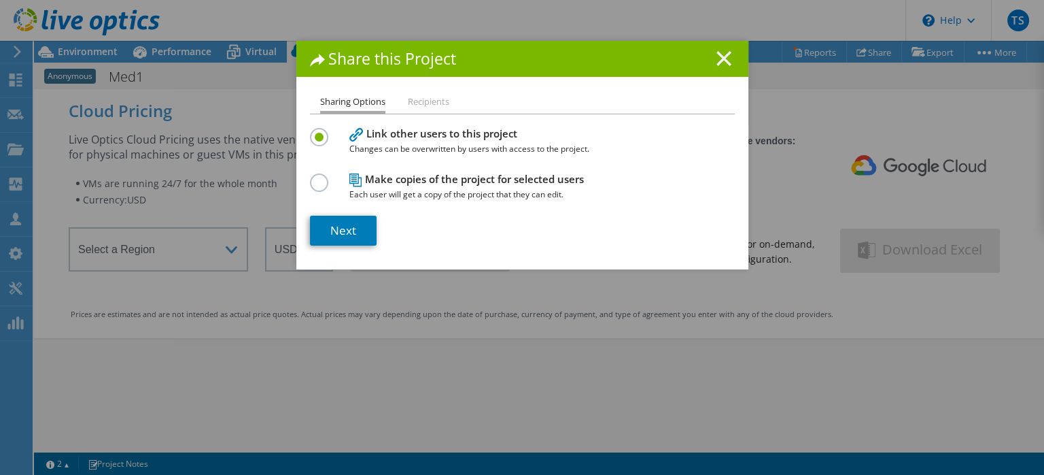
click at [725, 56] on line at bounding box center [724, 59] width 14 height 14
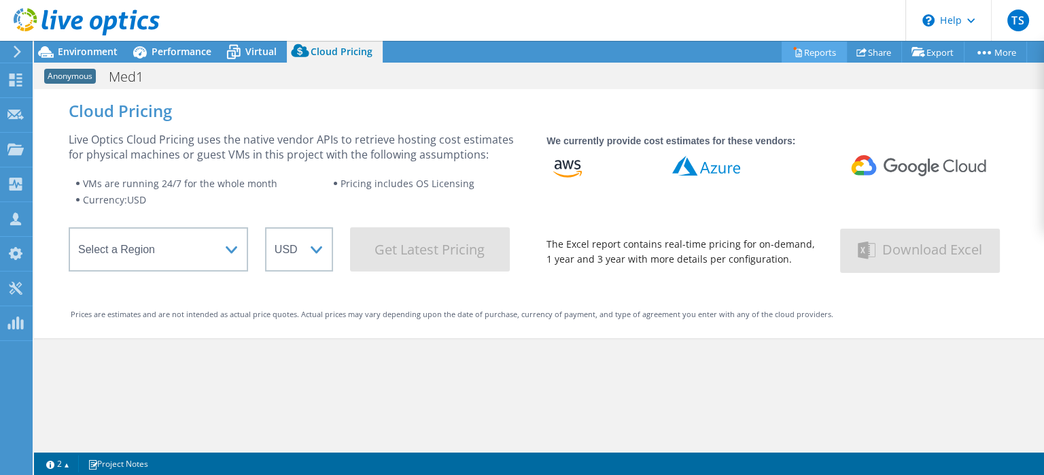
click at [801, 46] on link "Reports" at bounding box center [814, 51] width 65 height 21
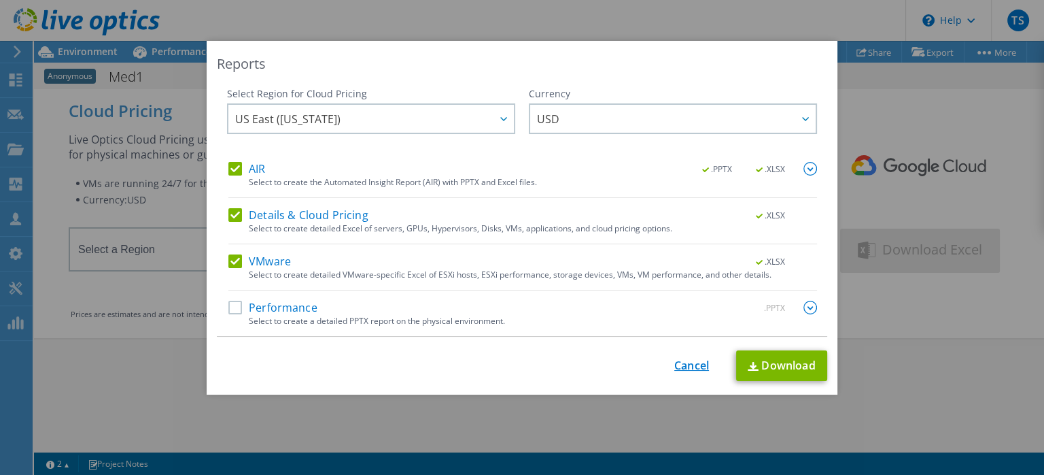
click at [689, 364] on link "Cancel" at bounding box center [691, 365] width 35 height 13
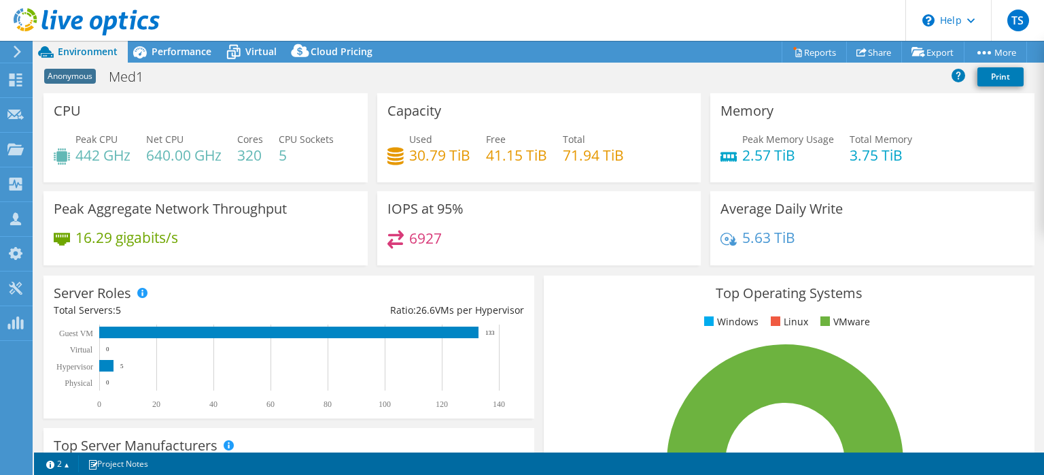
select select "USD"
